Goal: Check status: Check status

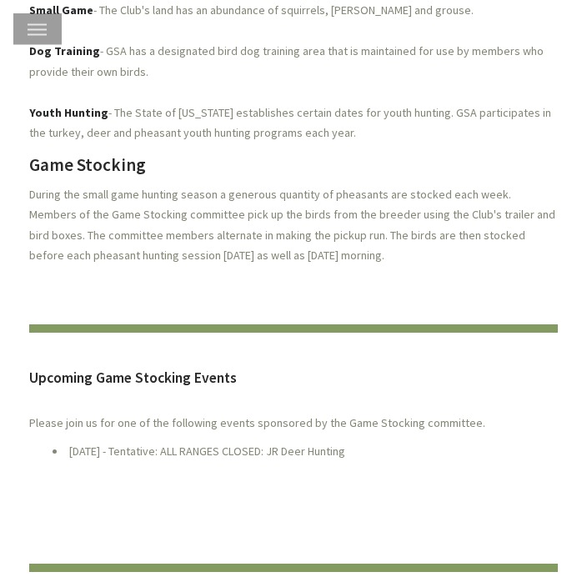
scroll to position [753, 0]
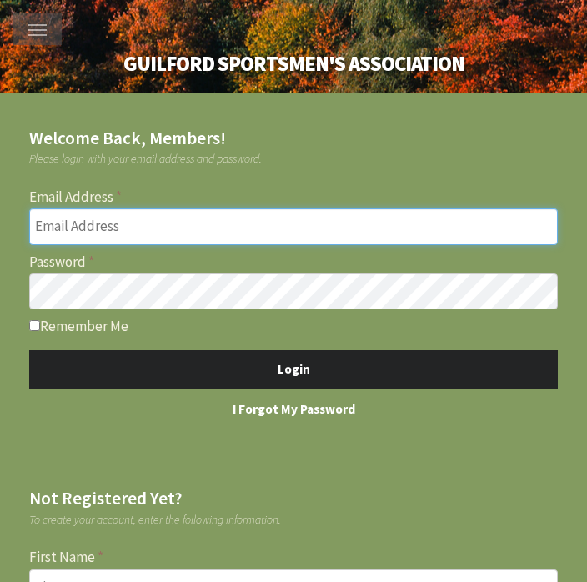
type input "[EMAIL_ADDRESS][DOMAIN_NAME]"
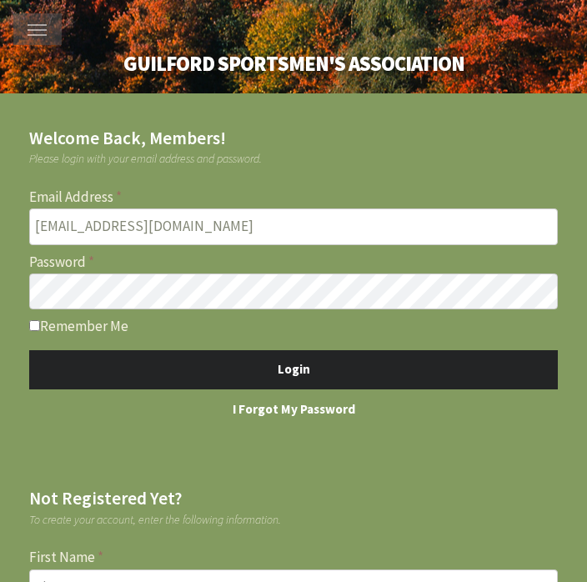
click at [294, 366] on button "Login" at bounding box center [293, 370] width 529 height 40
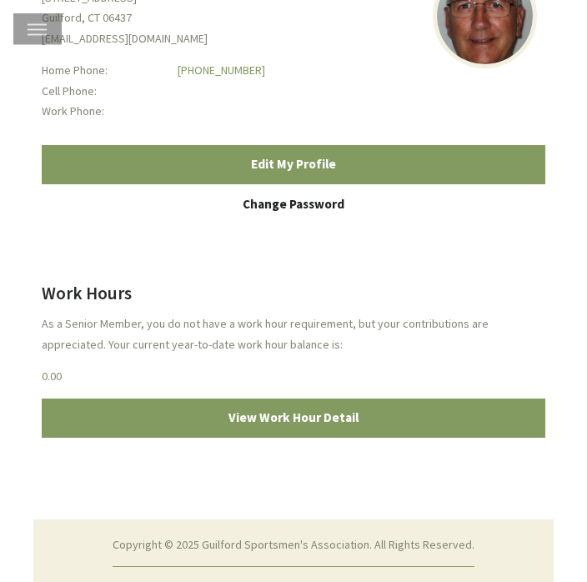
scroll to position [425, 0]
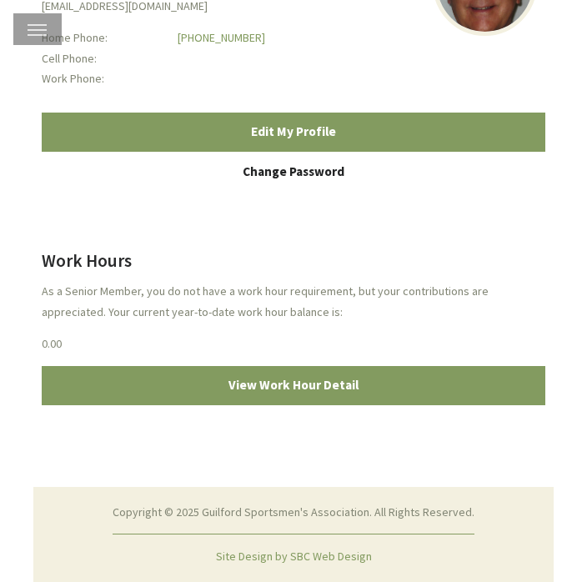
click at [508, 395] on link "View Work Hour Detail" at bounding box center [294, 386] width 504 height 40
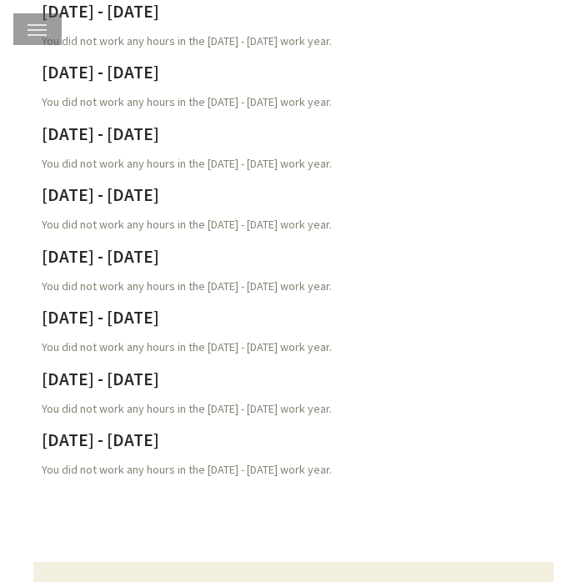
scroll to position [1258, 0]
